Goal: Find specific fact: Find specific fact

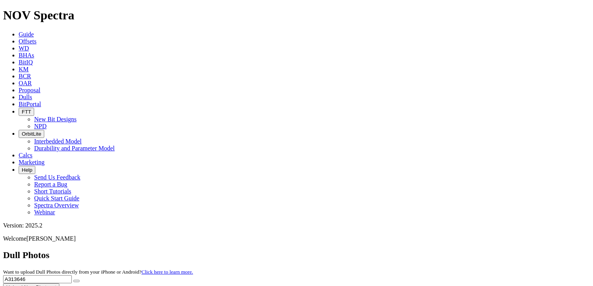
drag, startPoint x: 0, startPoint y: 0, endPoint x: 384, endPoint y: 40, distance: 385.9
click at [384, 250] on div "Dull Photos Want to upload Dull Photos directly from your iPhone or Android? Cl…" at bounding box center [296, 271] width 587 height 42
paste input "908"
click at [80, 280] on button "submit" at bounding box center [76, 281] width 6 height 2
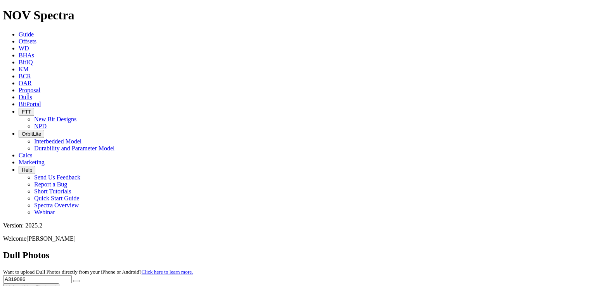
drag, startPoint x: 432, startPoint y: 36, endPoint x: 385, endPoint y: 35, distance: 46.6
click at [385, 250] on div "Dull Photos Want to upload Dull Photos directly from your iPhone or Android? Cl…" at bounding box center [296, 271] width 587 height 42
paste input "874"
type input "A319874"
click at [76, 281] on icon "submit" at bounding box center [76, 281] width 0 height 0
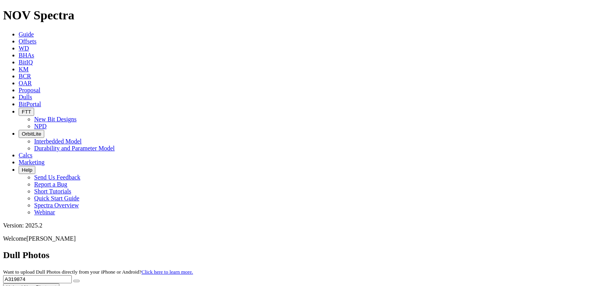
drag, startPoint x: 439, startPoint y: 32, endPoint x: 392, endPoint y: 37, distance: 46.9
click at [392, 250] on div "Dull Photos Want to upload Dull Photos directly from your iPhone or Android? Cl…" at bounding box center [296, 271] width 587 height 42
click at [59, 284] on button "Upload New Photoset" at bounding box center [31, 288] width 56 height 8
click at [72, 276] on input "text" at bounding box center [37, 280] width 69 height 8
paste input "A319874"
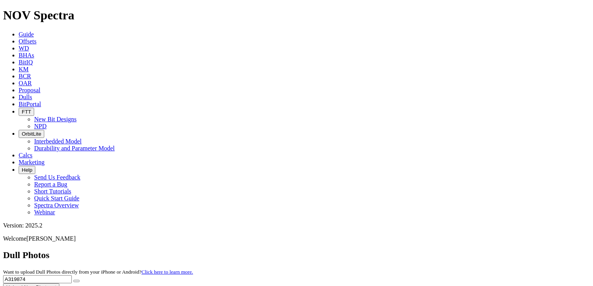
type input "A319874"
click at [506, 250] on div "Dull Photos Want to upload Dull Photos directly from your iPhone or Android? Cl…" at bounding box center [296, 271] width 587 height 42
click at [76, 281] on icon "submit" at bounding box center [76, 281] width 0 height 0
